Goal: Task Accomplishment & Management: Use online tool/utility

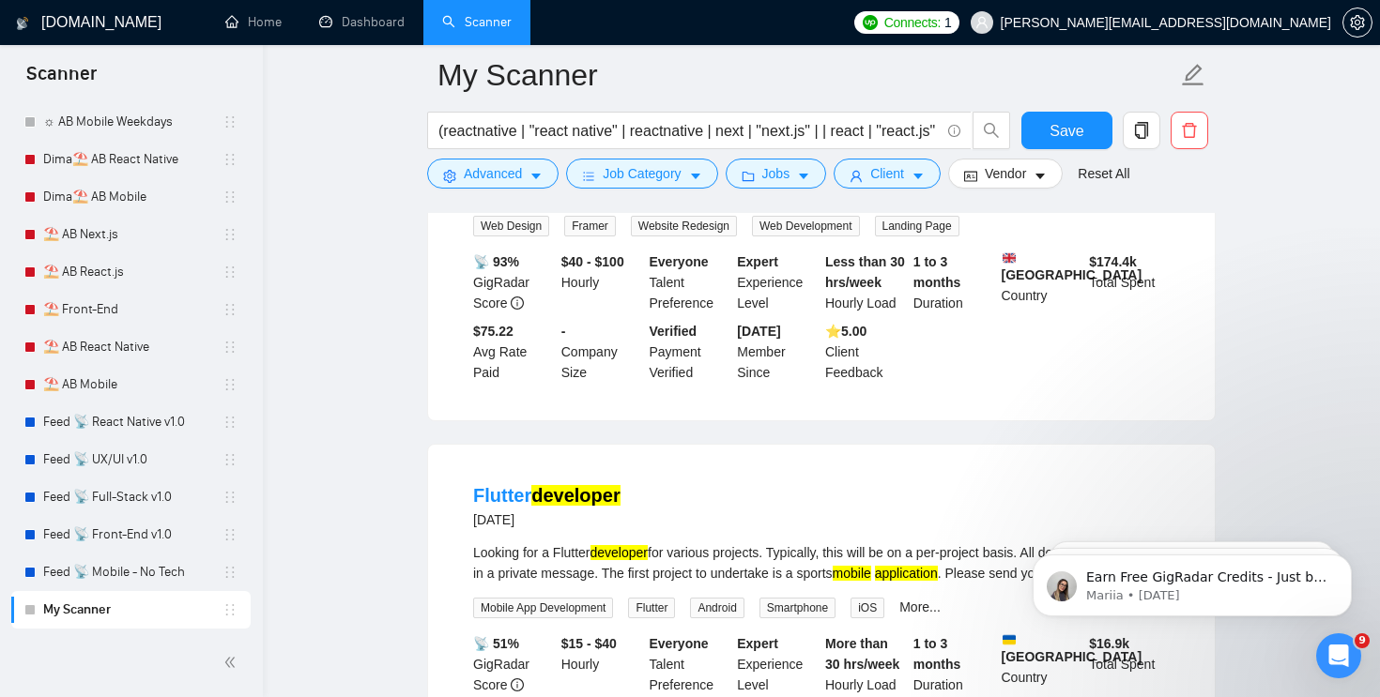
scroll to position [1192, 0]
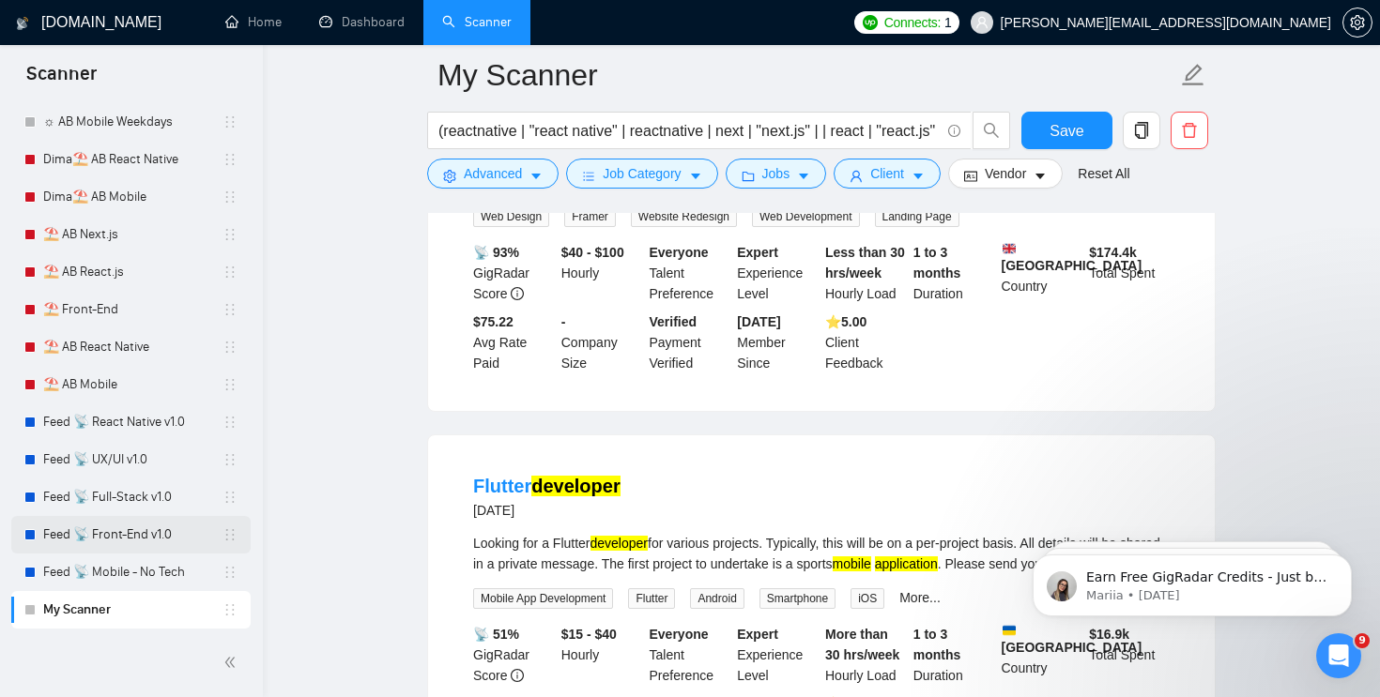
click at [132, 525] on link "Feed 📡 Front-End v1.0" at bounding box center [132, 535] width 179 height 38
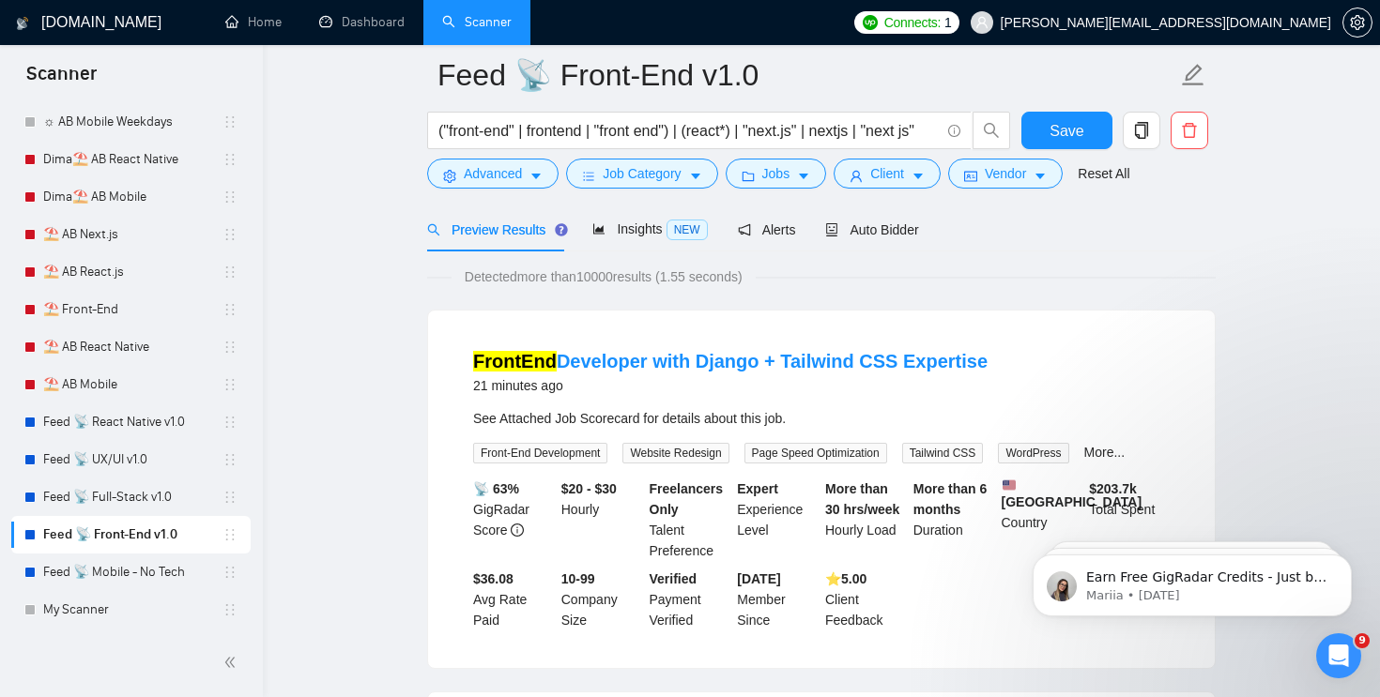
scroll to position [89, 0]
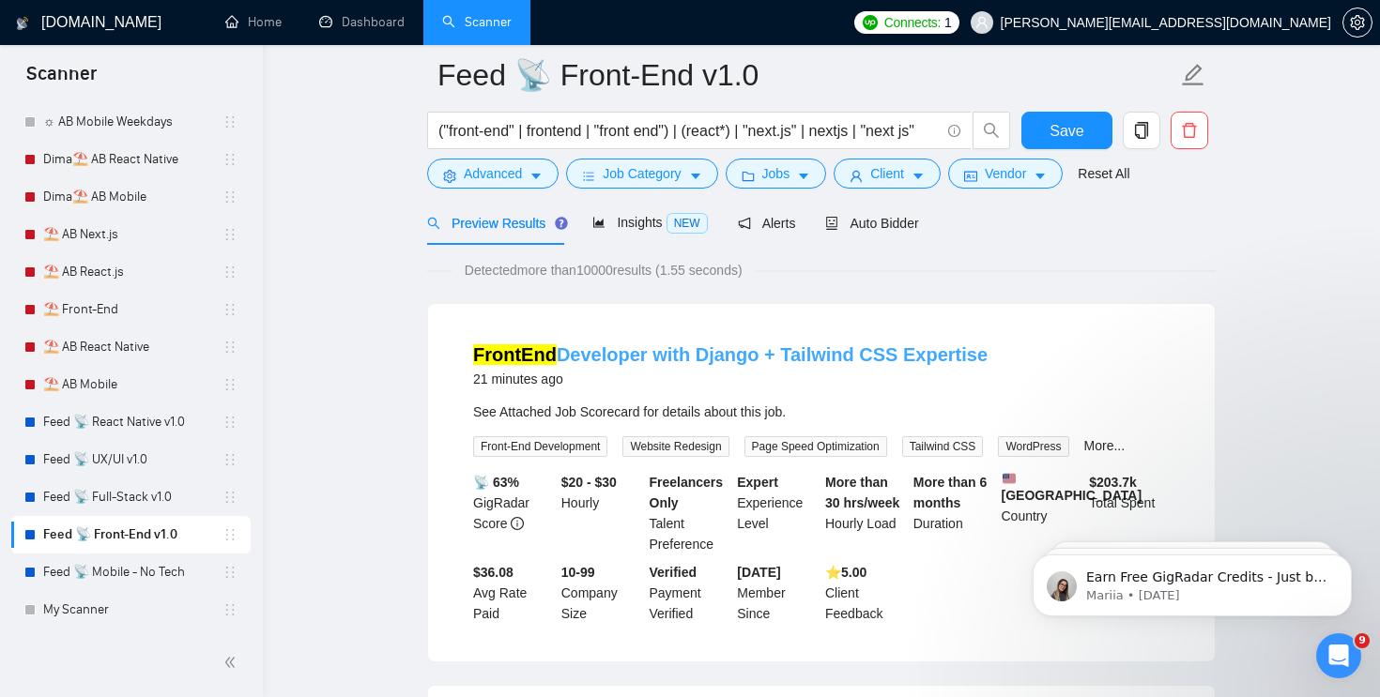
drag, startPoint x: 561, startPoint y: 347, endPoint x: 608, endPoint y: 352, distance: 47.2
click at [608, 352] on link "FrontEnd Developer with Django + Tailwind CSS Expertise" at bounding box center [730, 355] width 514 height 21
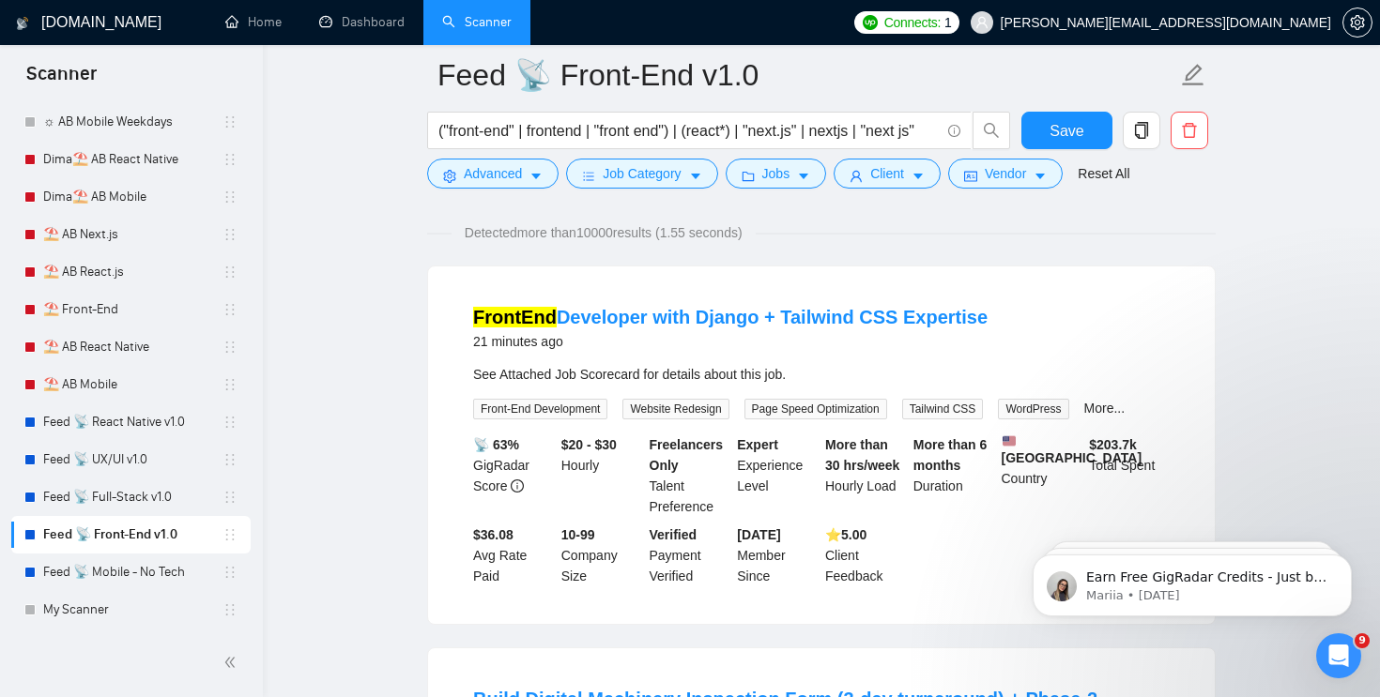
scroll to position [116, 0]
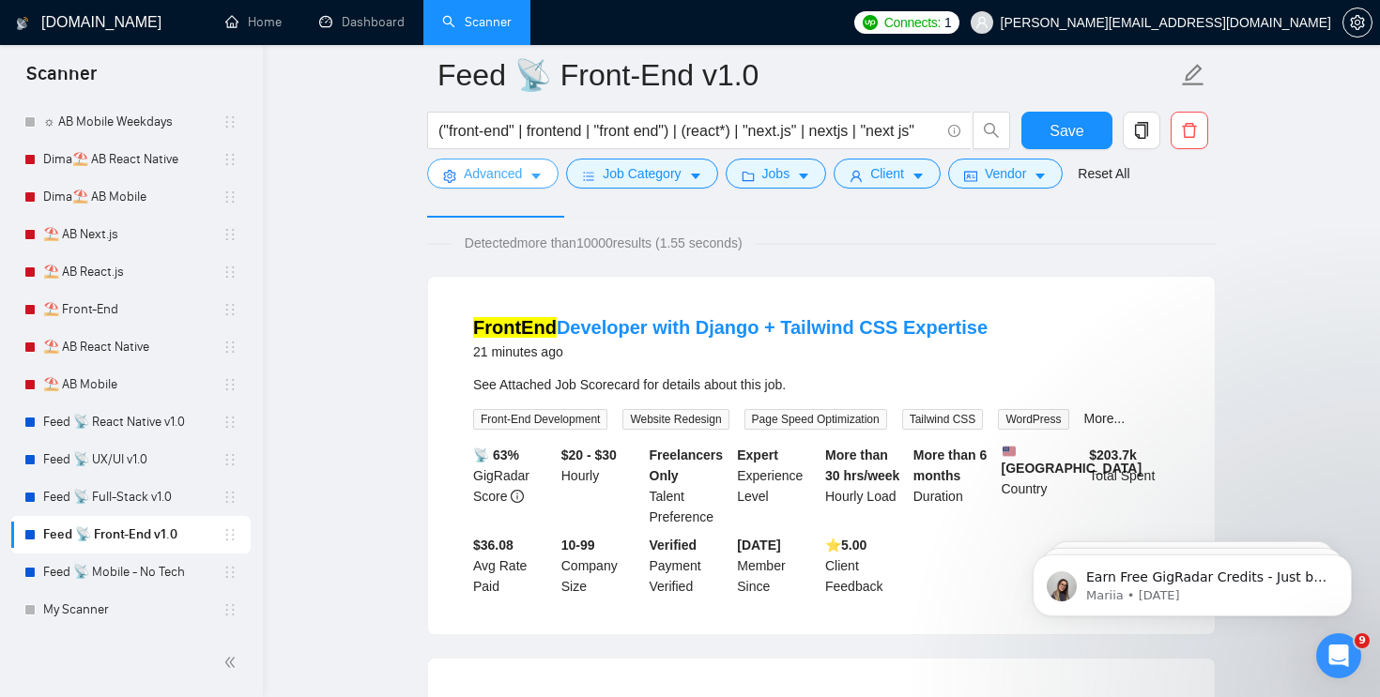
click at [511, 176] on span "Advanced" at bounding box center [493, 173] width 58 height 21
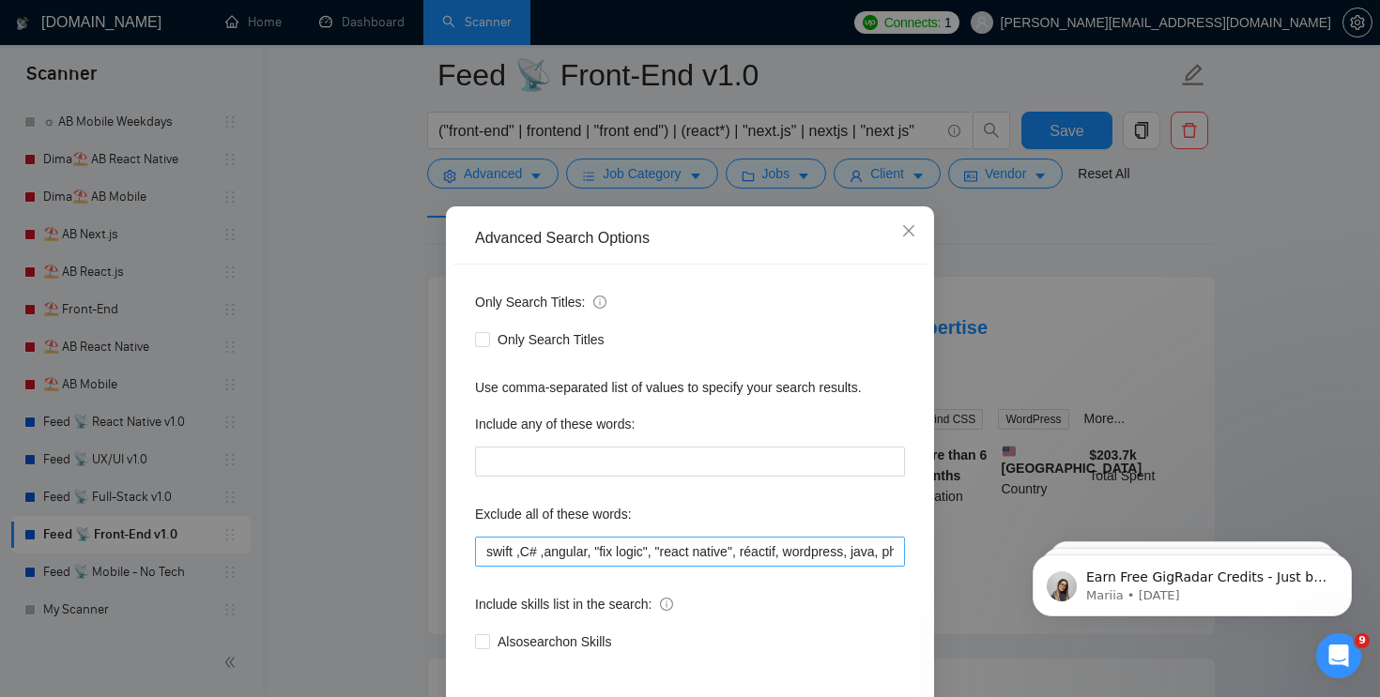
scroll to position [22, 0]
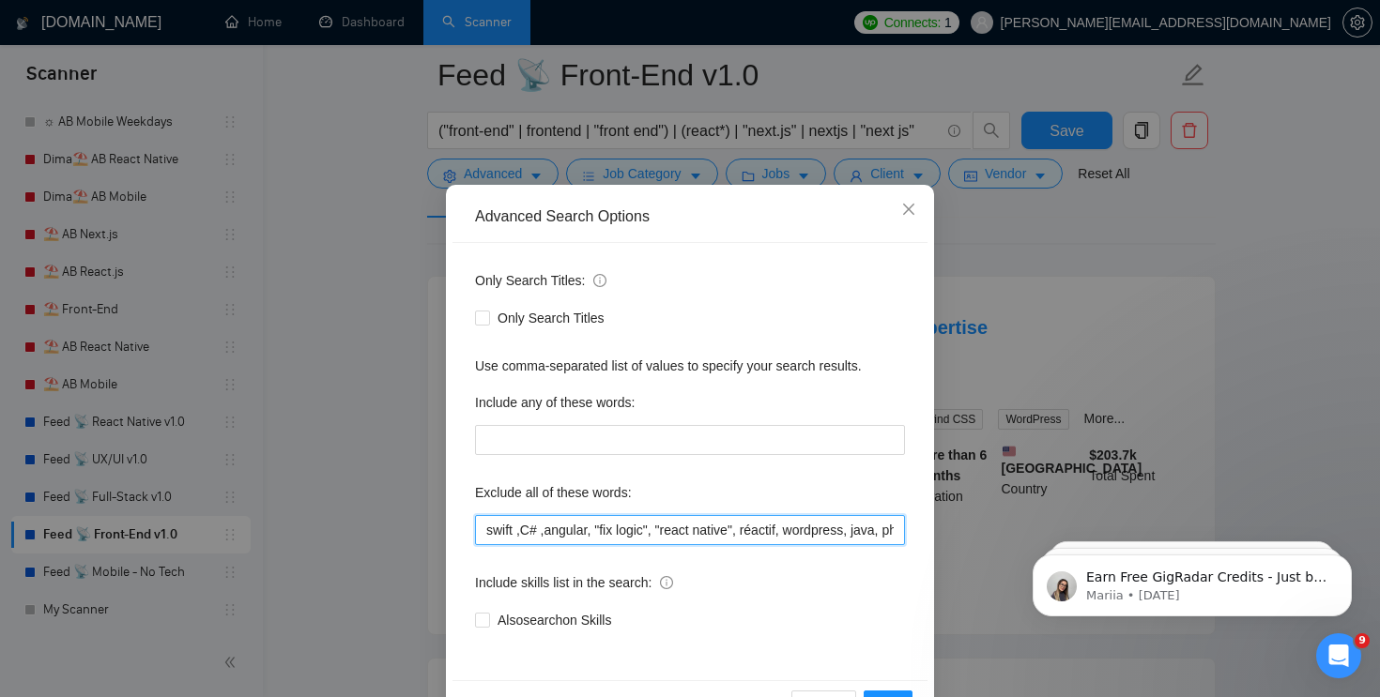
click at [631, 529] on input "swift ,C# ,angular, "fix logic", "react native", réactif, wordpress, java, php,…" at bounding box center [690, 530] width 430 height 30
paste input "Developer with [PERSON_NAME]"
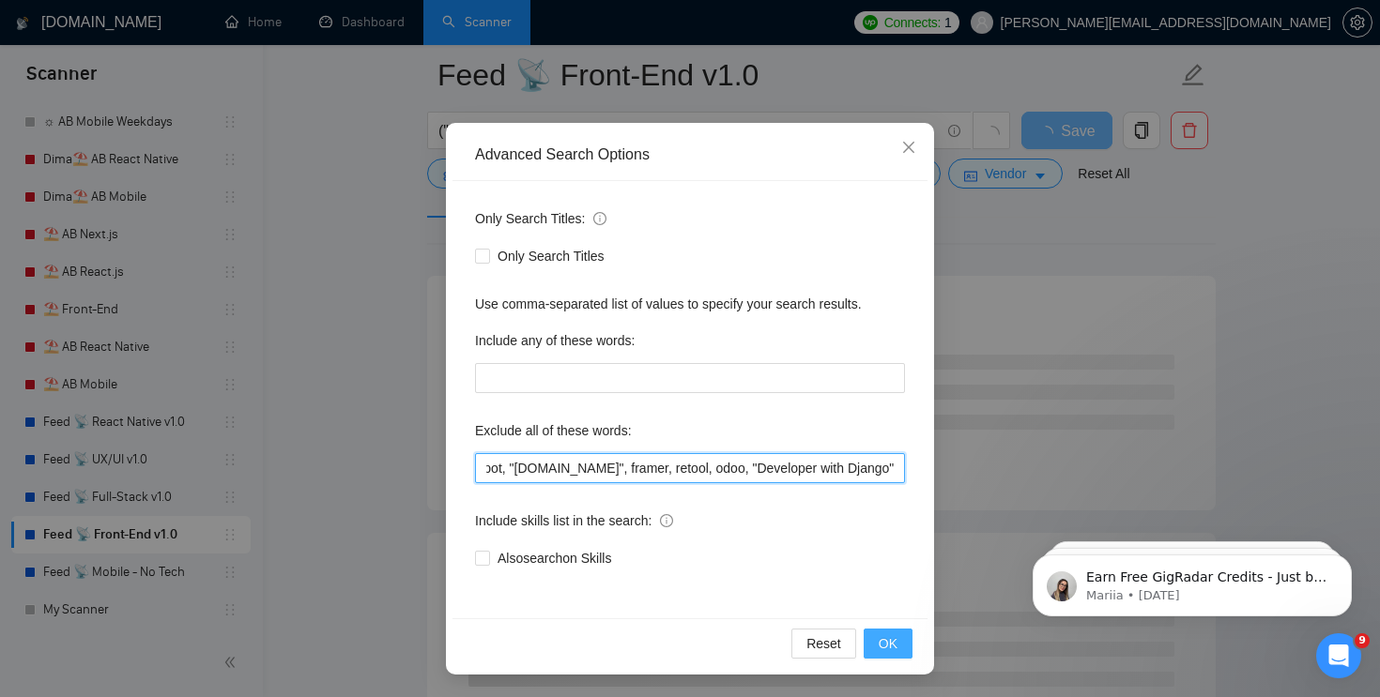
type input "swift ,C# ,angular, "fix logic", "react native", réactif, wordpress, java, php,…"
click at [880, 644] on span "OK" at bounding box center [888, 644] width 19 height 21
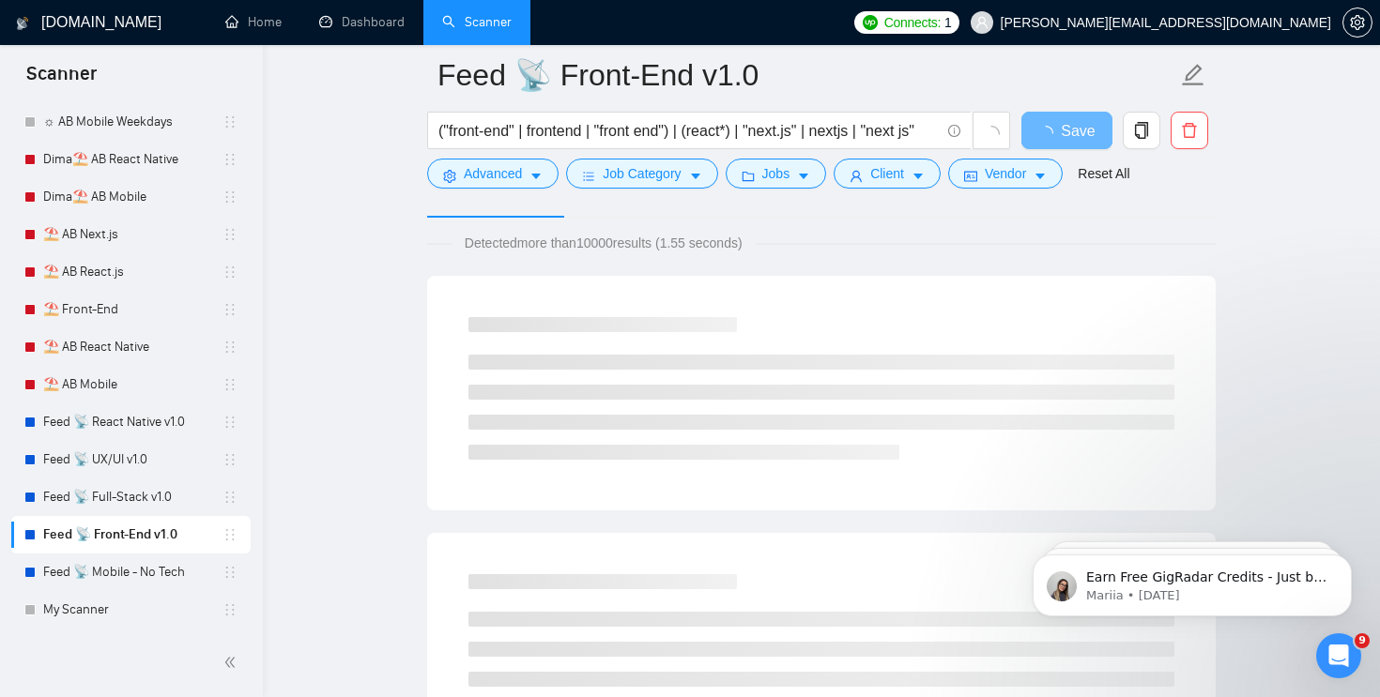
scroll to position [0, 0]
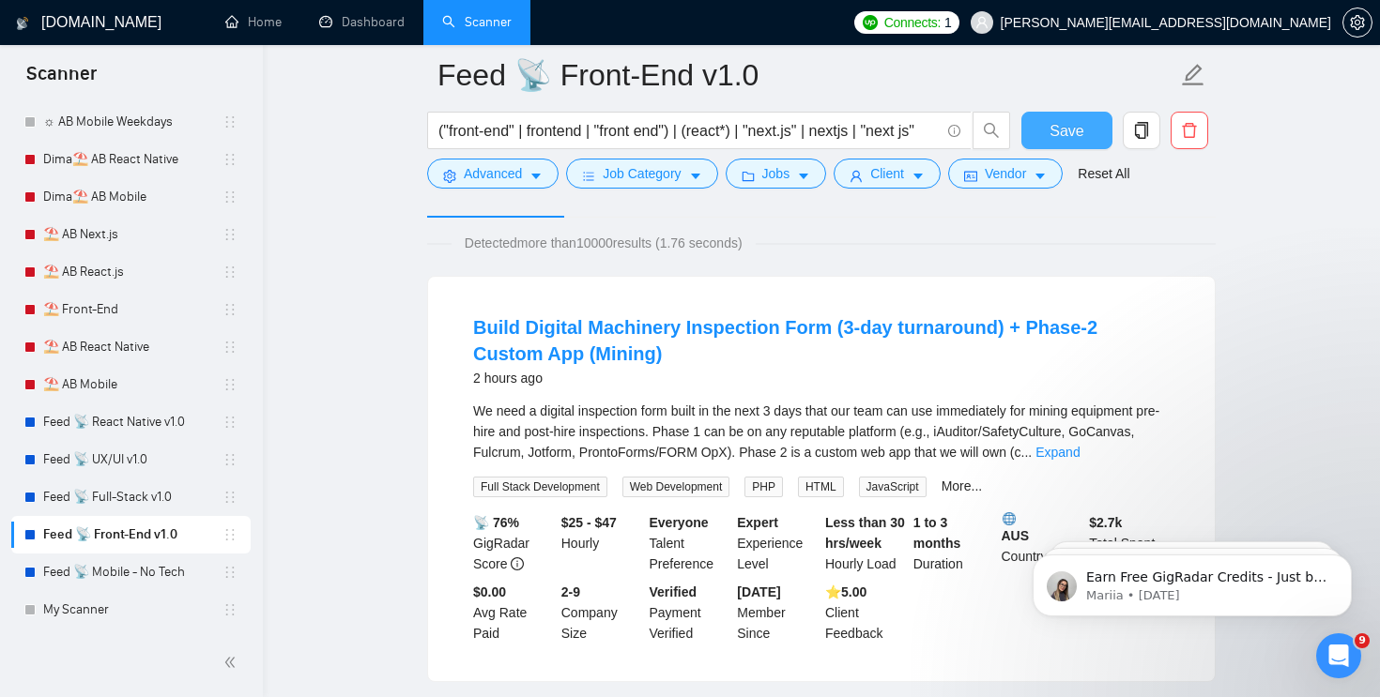
click at [1064, 138] on span "Save" at bounding box center [1066, 130] width 34 height 23
